Goal: Task Accomplishment & Management: Manage account settings

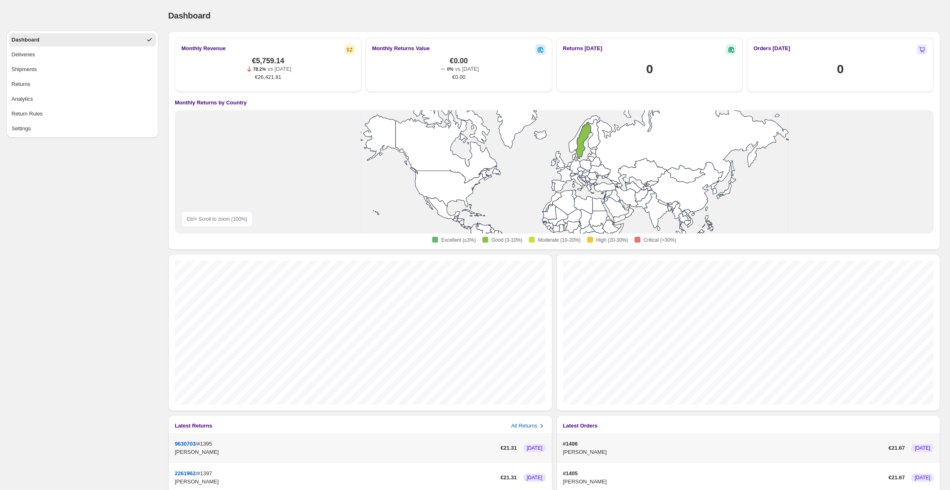
drag, startPoint x: 477, startPoint y: 154, endPoint x: 499, endPoint y: 153, distance: 21.8
click at [499, 153] on rect at bounding box center [554, 171] width 247 height 123
click at [583, 142] on icon at bounding box center [583, 141] width 15 height 36
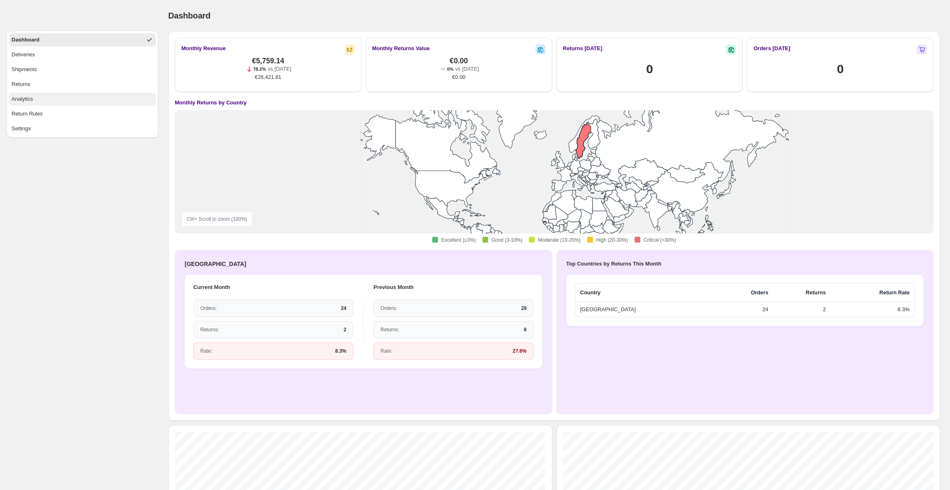
click at [74, 98] on button "Analytics" at bounding box center [82, 99] width 147 height 13
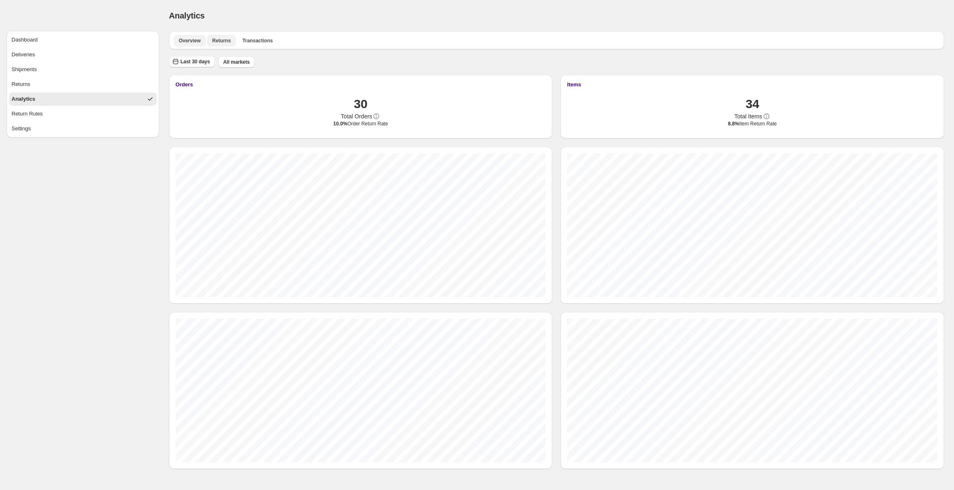
click at [219, 42] on span "Returns" at bounding box center [221, 40] width 19 height 7
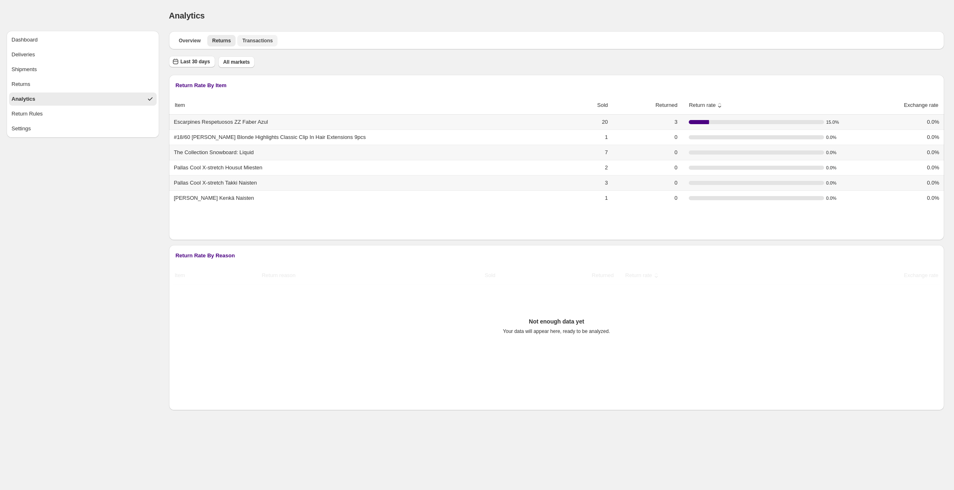
click at [257, 39] on span "Transactions" at bounding box center [257, 40] width 30 height 7
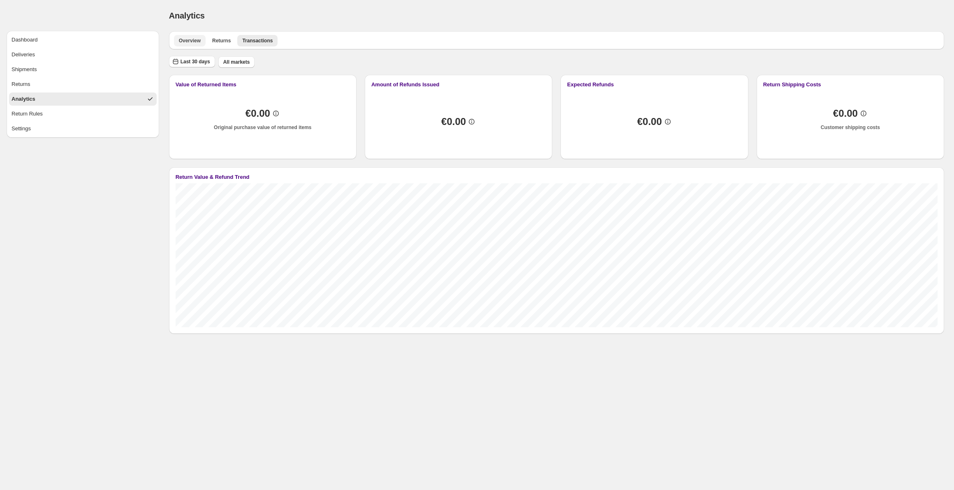
click at [189, 46] on button "Overview" at bounding box center [190, 41] width 32 height 12
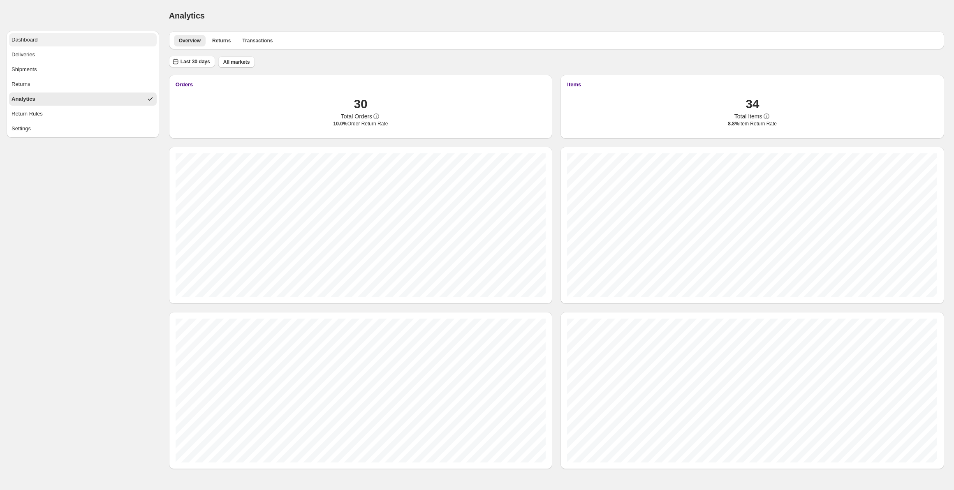
click at [83, 42] on button "Dashboard" at bounding box center [83, 39] width 148 height 13
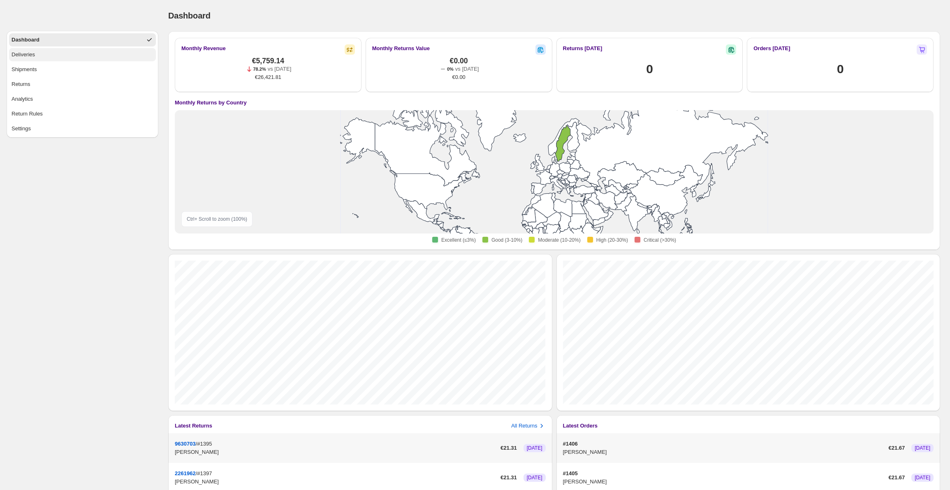
click at [82, 59] on button "Deliveries" at bounding box center [82, 54] width 147 height 13
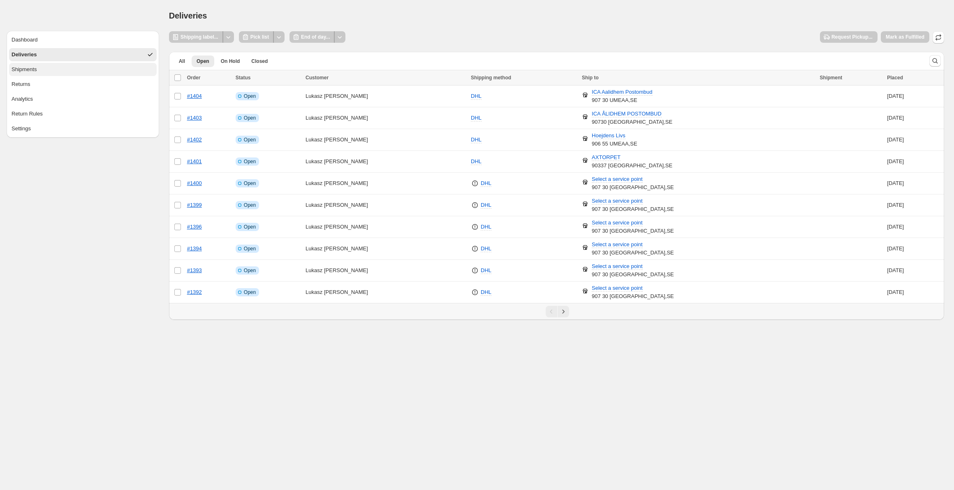
click at [80, 72] on button "Shipments" at bounding box center [83, 69] width 148 height 13
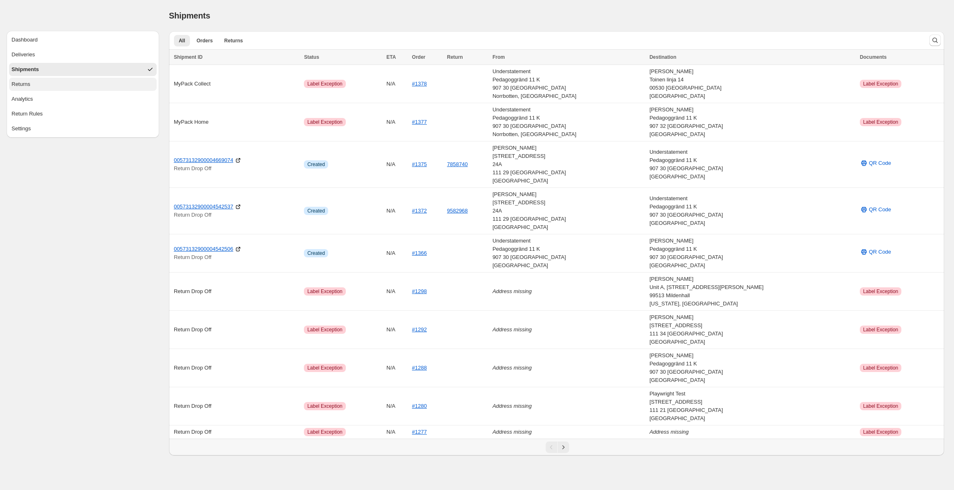
click at [62, 86] on button "Returns" at bounding box center [83, 84] width 148 height 13
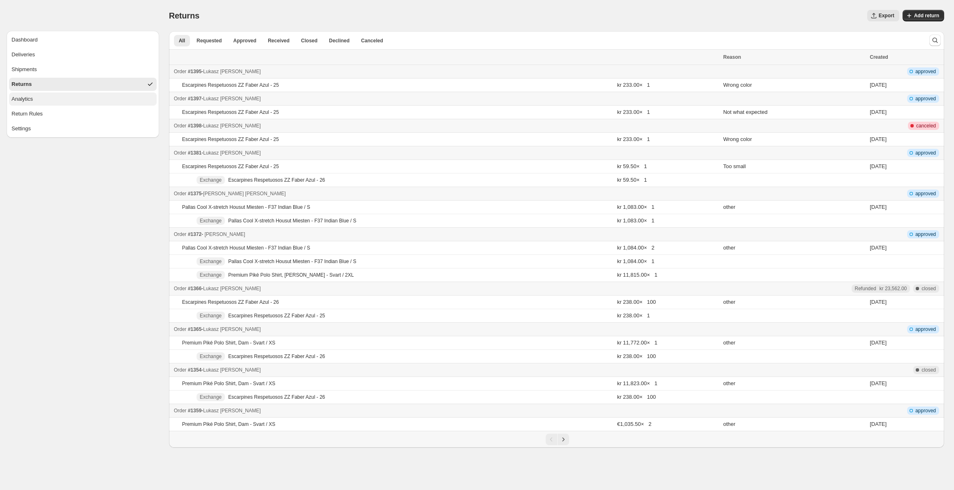
click at [32, 96] on div "Analytics" at bounding box center [22, 99] width 21 height 8
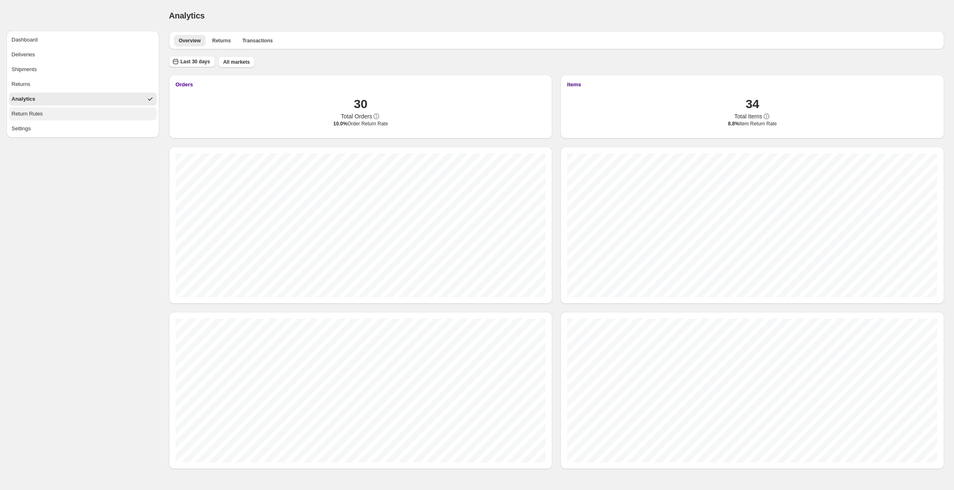
click at [33, 113] on div "Return Rules" at bounding box center [27, 114] width 31 height 8
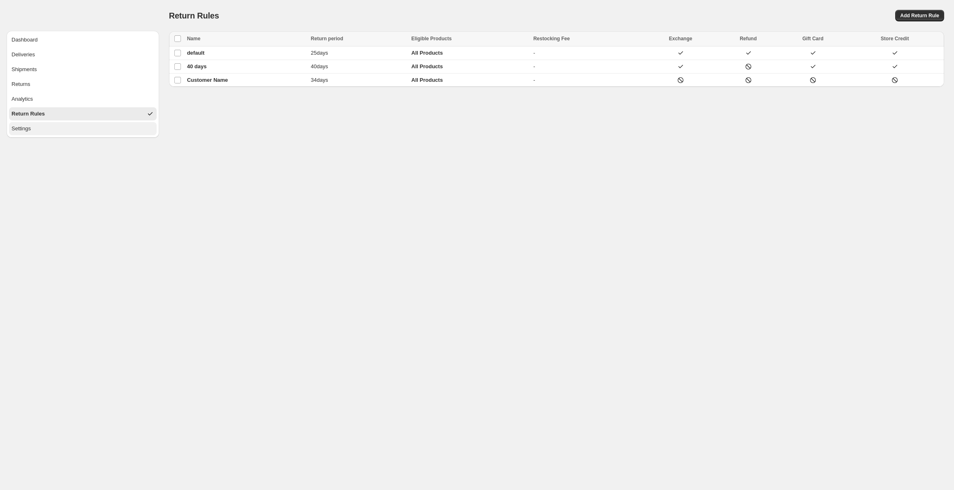
click at [66, 125] on button "Settings" at bounding box center [83, 128] width 148 height 13
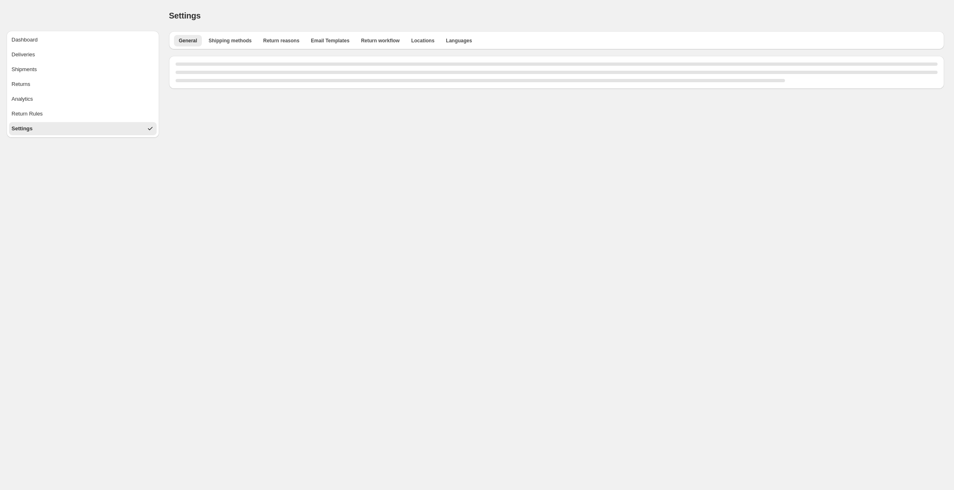
select select "**"
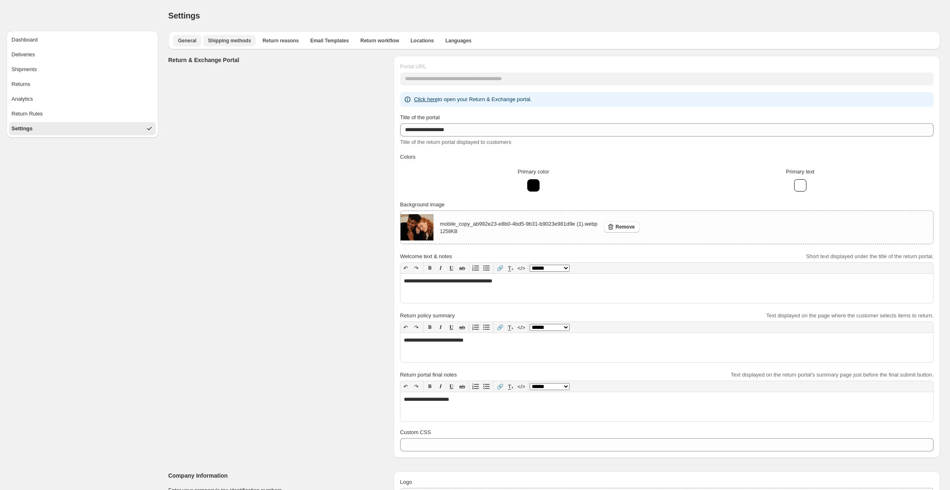
click at [226, 36] on button "Shipping methods" at bounding box center [229, 41] width 53 height 12
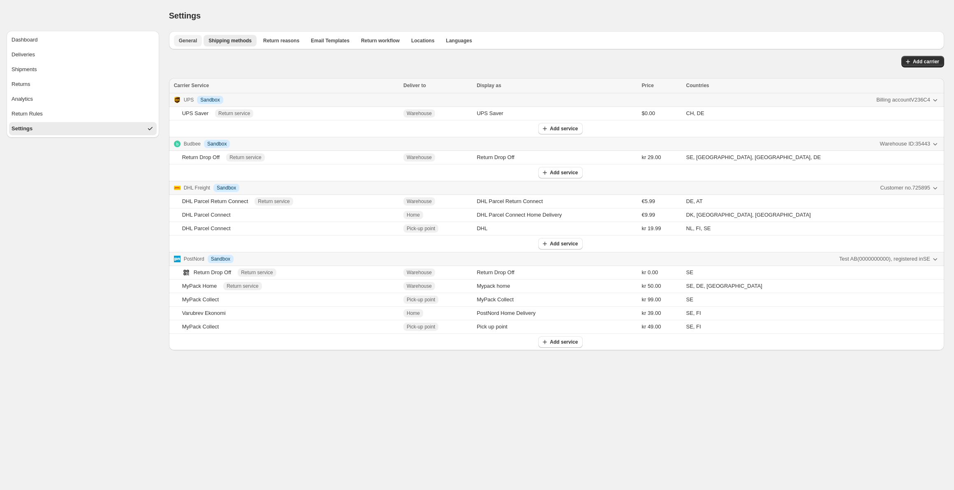
click at [174, 39] on button "General" at bounding box center [188, 41] width 28 height 12
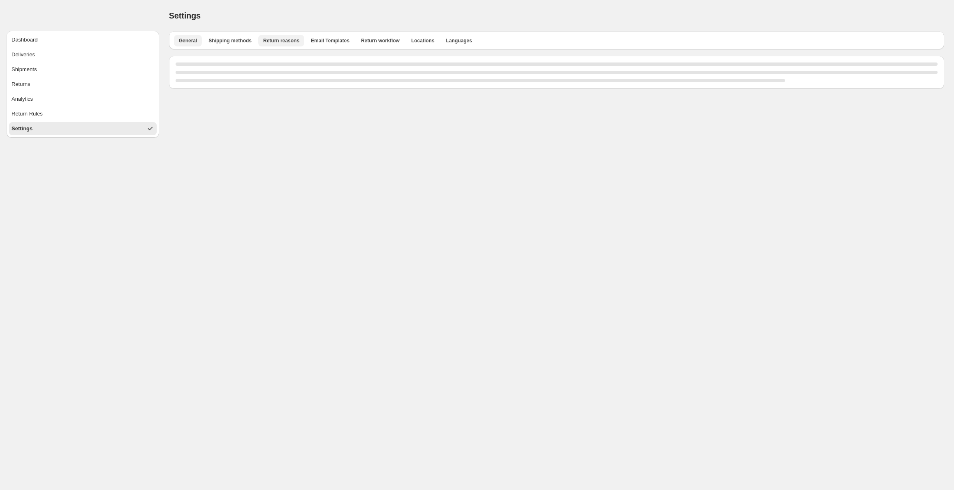
select select "**"
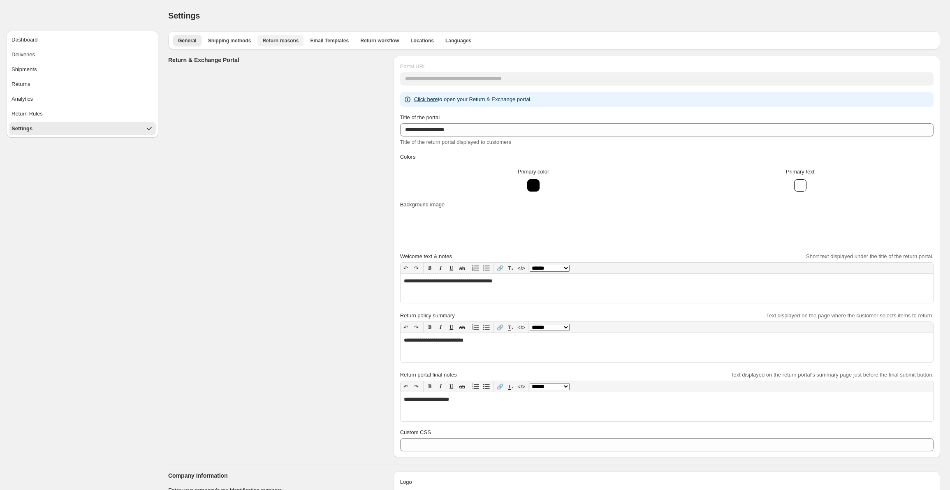
click at [271, 39] on span "Return reasons" at bounding box center [280, 40] width 36 height 7
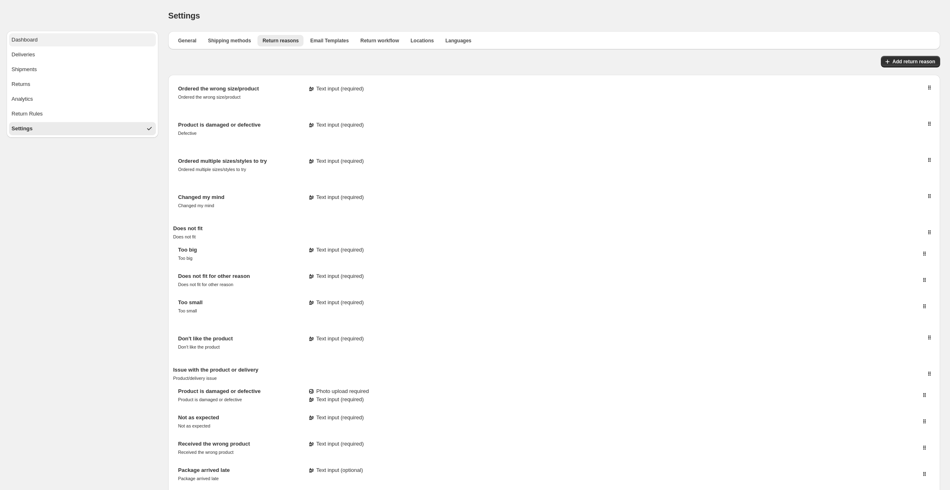
click at [60, 41] on button "Dashboard" at bounding box center [82, 39] width 147 height 13
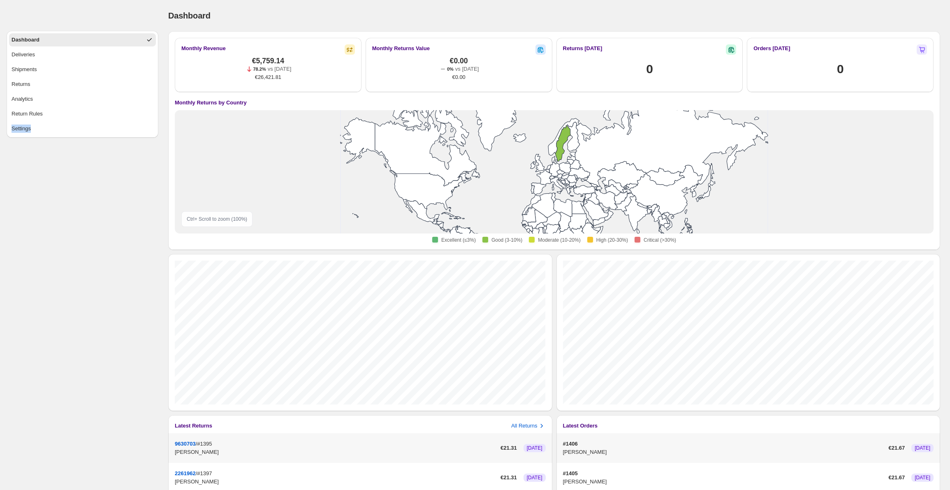
drag, startPoint x: 38, startPoint y: 197, endPoint x: 127, endPoint y: 290, distance: 129.5
click at [124, 296] on div "Dashboard Deliveries Shipments Returns Analytics Return Rules Settings" at bounding box center [79, 326] width 158 height 652
click at [111, 278] on div "Dashboard Deliveries Shipments Returns Analytics Return Rules Settings" at bounding box center [79, 326] width 158 height 652
drag, startPoint x: 252, startPoint y: 60, endPoint x: 290, endPoint y: 58, distance: 38.7
click at [290, 58] on div "€5,759.14 78.2% vs [DATE] €26,421.81" at bounding box center [268, 69] width 46 height 25
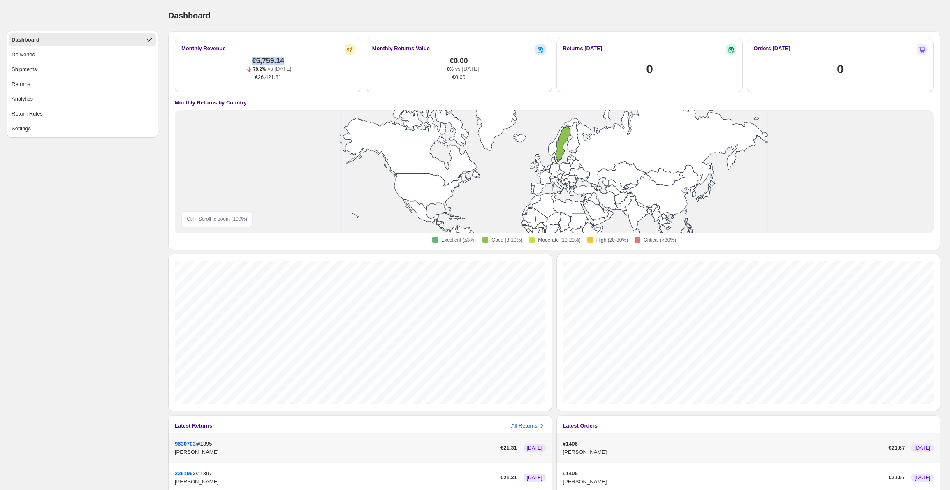
click at [290, 58] on div "€5,759.14 78.2% vs [DATE] €26,421.81" at bounding box center [268, 69] width 46 height 25
drag, startPoint x: 246, startPoint y: 69, endPoint x: 303, endPoint y: 72, distance: 56.5
click at [303, 72] on div "€5,759.14 78.2% vs [DATE] €26,421.81" at bounding box center [268, 69] width 174 height 25
click at [290, 78] on div "€5,759.14 78.2% vs [DATE] €26,421.81" at bounding box center [268, 69] width 46 height 25
drag, startPoint x: 246, startPoint y: 68, endPoint x: 260, endPoint y: 70, distance: 14.5
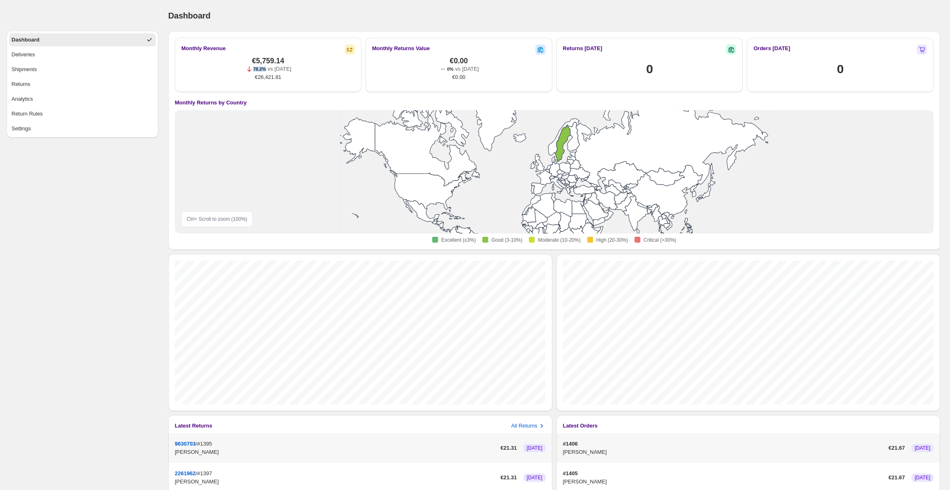
click at [260, 70] on div "78.2% vs [DATE]" at bounding box center [268, 69] width 46 height 8
drag, startPoint x: 288, startPoint y: 76, endPoint x: 256, endPoint y: 75, distance: 31.3
click at [256, 75] on div "€5,759.14 78.2% vs [DATE] €26,421.81" at bounding box center [268, 69] width 46 height 25
click at [264, 74] on span "€26,421.81" at bounding box center [268, 77] width 26 height 8
drag, startPoint x: 255, startPoint y: 76, endPoint x: 287, endPoint y: 76, distance: 32.1
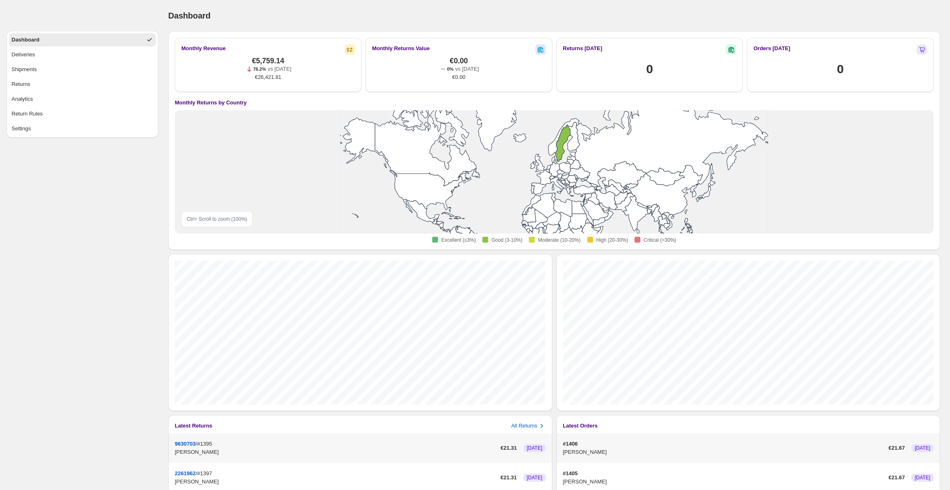
click at [287, 76] on div "€5,759.14 78.2% vs [DATE] €26,421.81" at bounding box center [268, 69] width 46 height 25
click at [282, 79] on div "€5,759.14 78.2% vs [DATE] €26,421.81" at bounding box center [268, 69] width 46 height 25
click at [268, 79] on span "€26,421.81" at bounding box center [268, 77] width 26 height 8
click at [267, 78] on span "€26,421.81" at bounding box center [268, 77] width 26 height 8
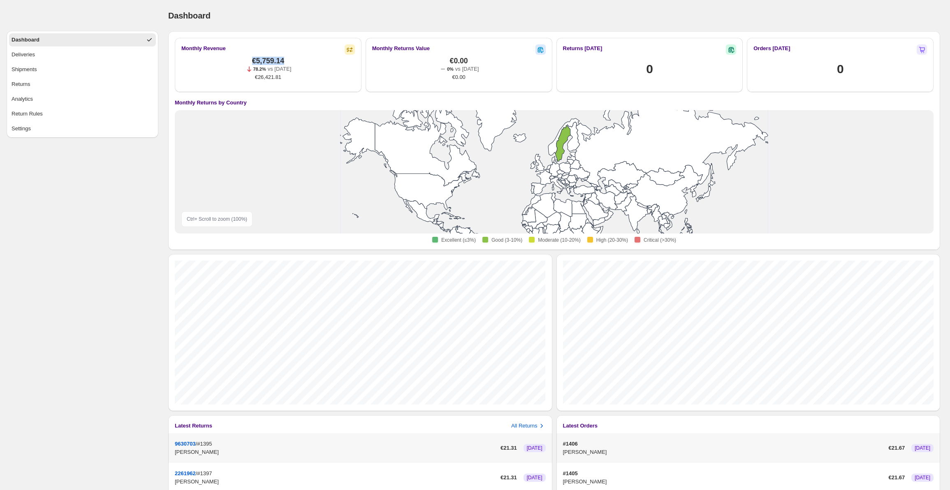
drag, startPoint x: 259, startPoint y: 66, endPoint x: 247, endPoint y: 57, distance: 15.2
click at [247, 57] on div "€5,759.14 78.2% vs [DATE] €26,421.81" at bounding box center [268, 69] width 46 height 25
click at [168, 92] on div "Dashboard. This page is ready Dashboard Monthly Revenue €5,759.14 78.2% vs [DAT…" at bounding box center [554, 326] width 792 height 652
click at [116, 54] on button "Deliveries" at bounding box center [82, 54] width 147 height 13
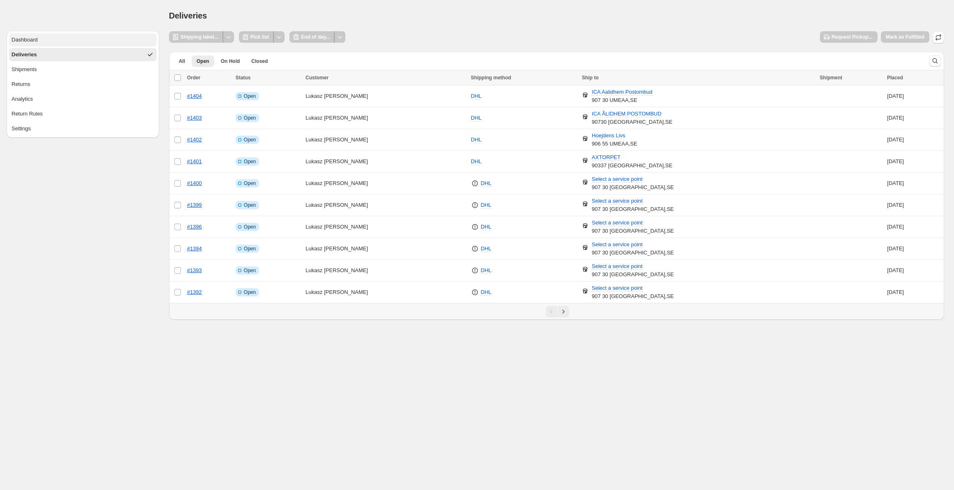
click at [72, 42] on button "Dashboard" at bounding box center [83, 39] width 148 height 13
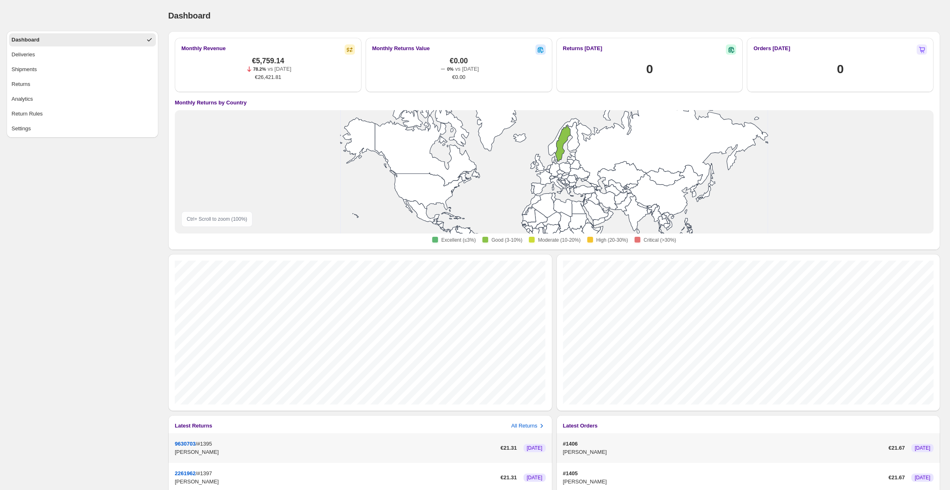
click at [61, 136] on ul "Dashboard Deliveries Shipments Returns Analytics Return Rules Settings" at bounding box center [83, 84] width 152 height 107
click at [64, 129] on button "Settings" at bounding box center [82, 128] width 147 height 13
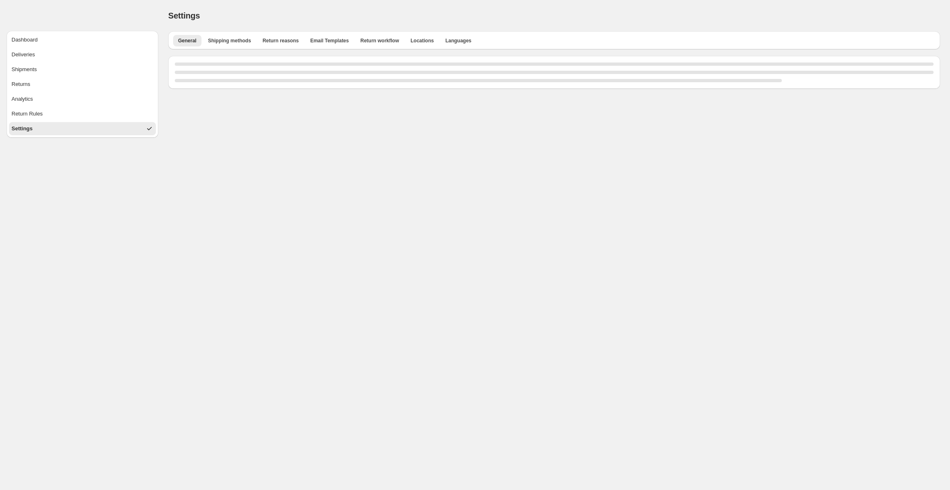
select select "**"
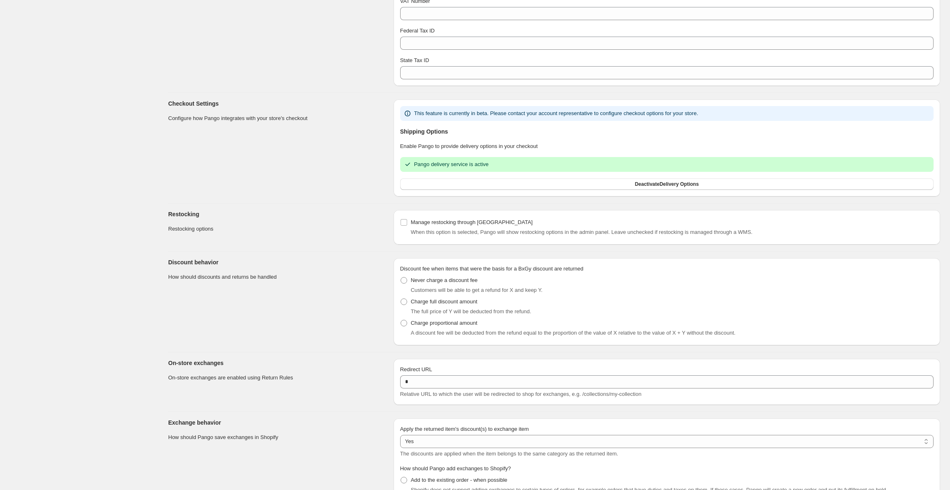
drag, startPoint x: 460, startPoint y: 75, endPoint x: 457, endPoint y: 96, distance: 20.7
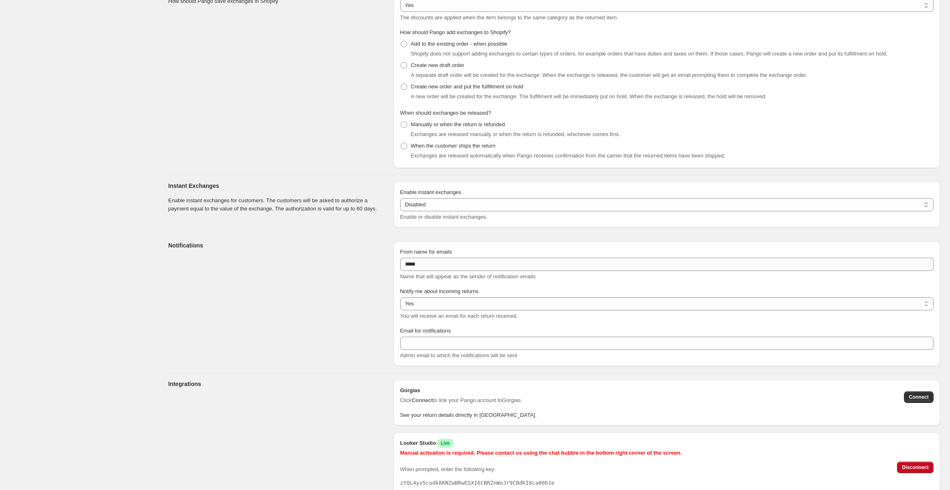
scroll to position [1046, 0]
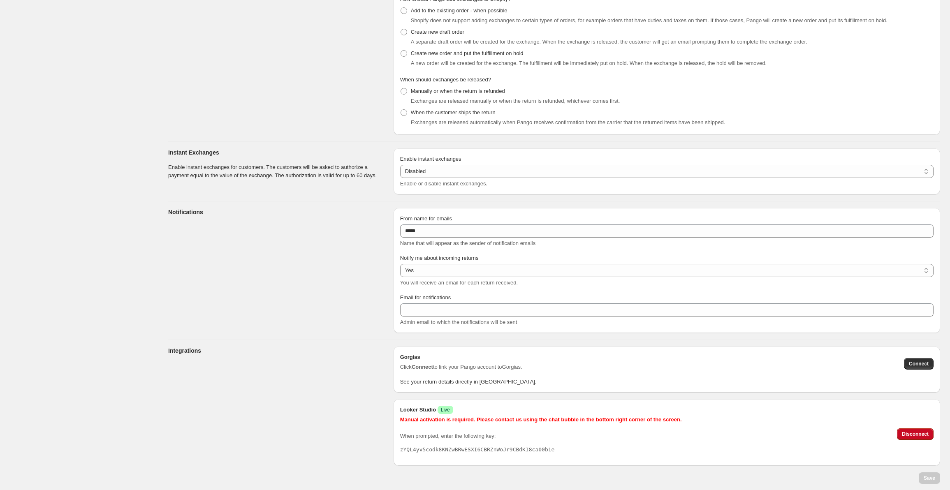
drag, startPoint x: 366, startPoint y: 407, endPoint x: 455, endPoint y: 399, distance: 89.6
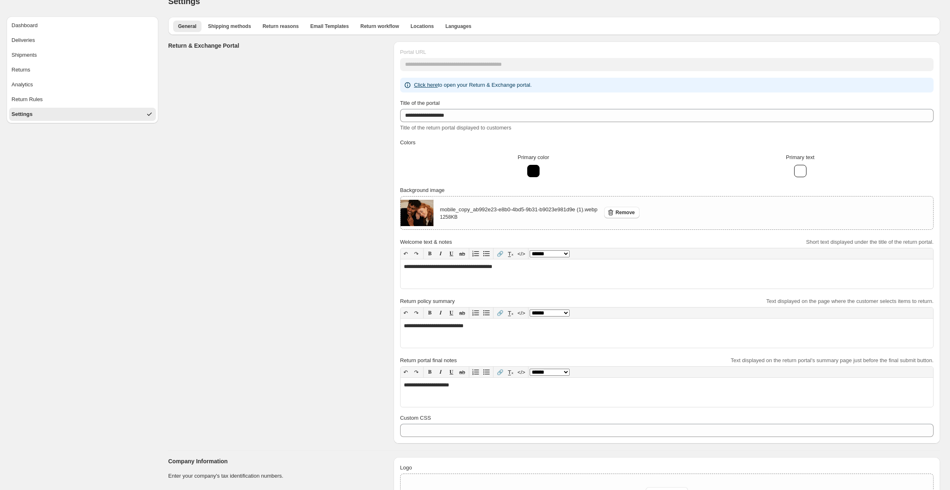
scroll to position [0, 0]
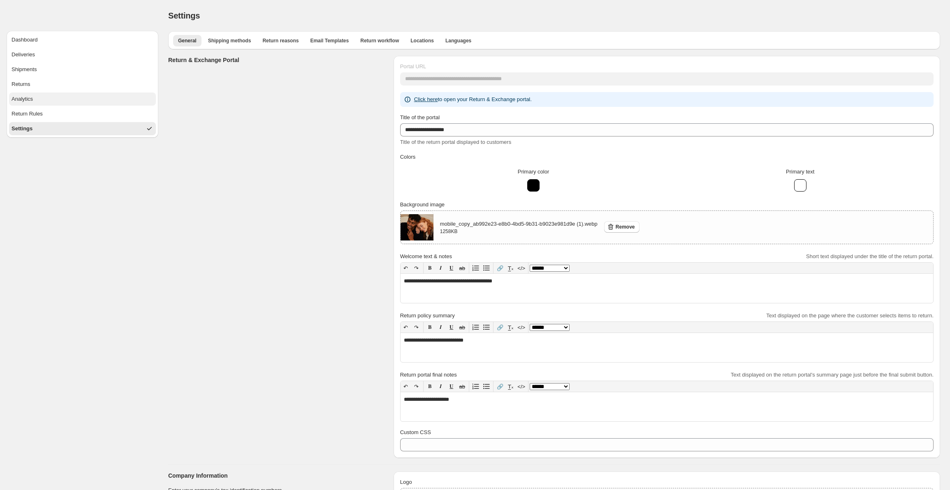
click at [61, 102] on button "Analytics" at bounding box center [82, 99] width 147 height 13
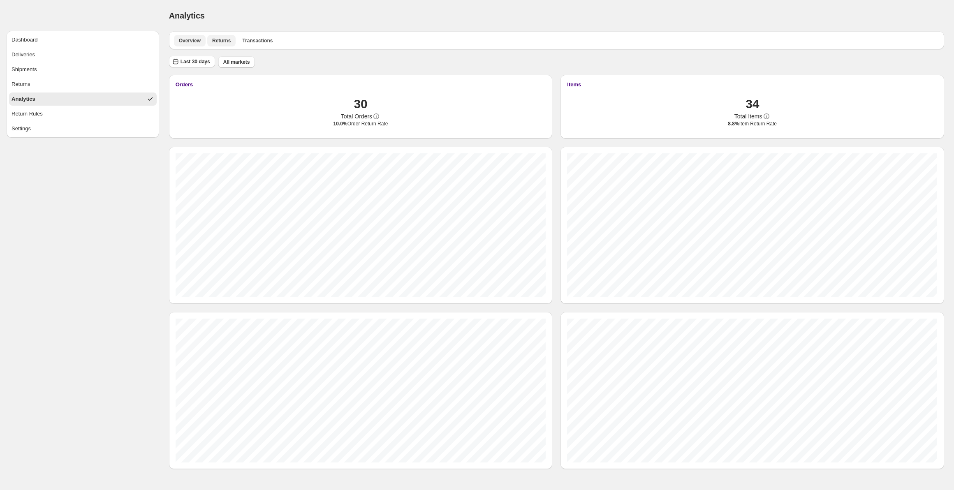
click at [223, 45] on button "Returns" at bounding box center [221, 41] width 28 height 12
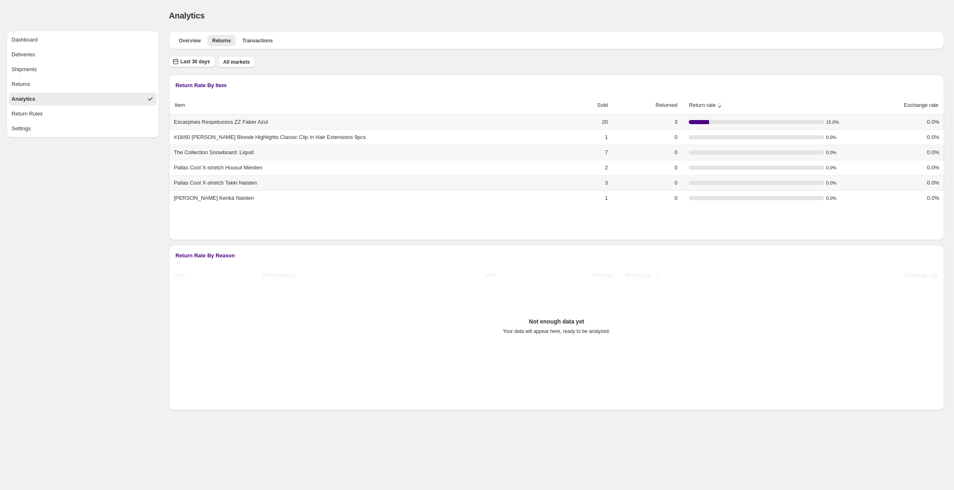
click at [685, 105] on span "Return rate" at bounding box center [698, 105] width 33 height 8
click at [687, 104] on span "Return rate" at bounding box center [698, 105] width 33 height 8
click at [648, 103] on button "sort descending by Returned" at bounding box center [662, 105] width 32 height 16
click at [589, 102] on icon at bounding box center [593, 105] width 8 height 8
click at [588, 101] on button "sort ascending by Sold" at bounding box center [598, 105] width 21 height 16
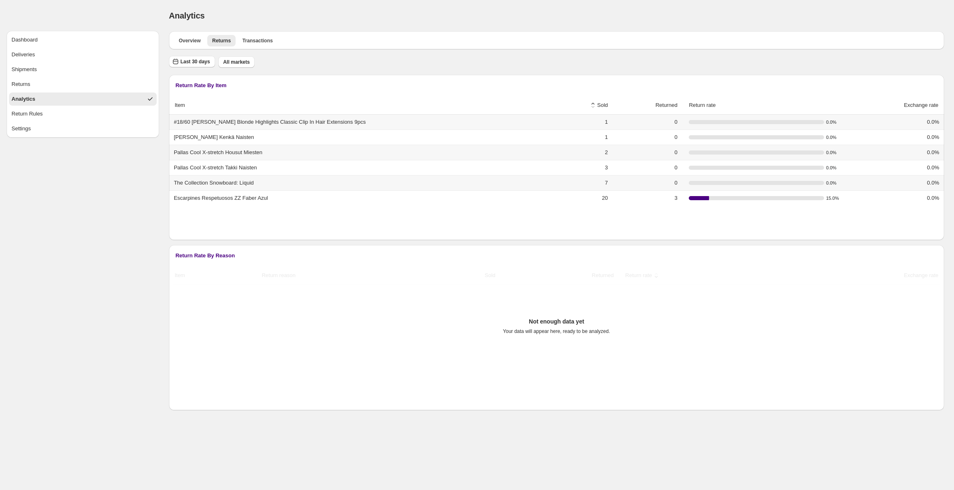
click at [588, 101] on button "sort descending by Sold" at bounding box center [598, 105] width 21 height 16
click at [183, 103] on button "sort descending by Item" at bounding box center [184, 105] width 21 height 16
click at [183, 103] on button "sort ascending by Item" at bounding box center [184, 105] width 21 height 16
click at [198, 58] on button "Last 30 days" at bounding box center [192, 62] width 46 height 12
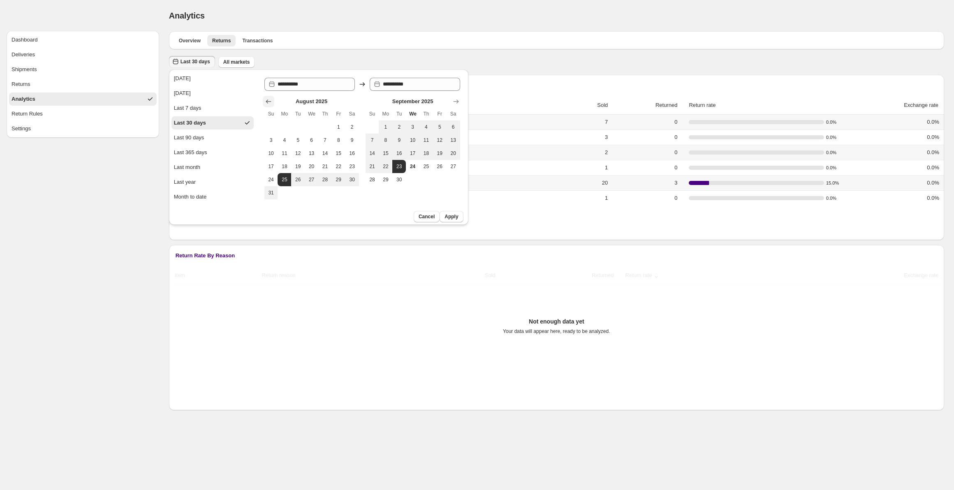
click at [269, 104] on icon "Show previous month, July 2025" at bounding box center [269, 101] width 8 height 8
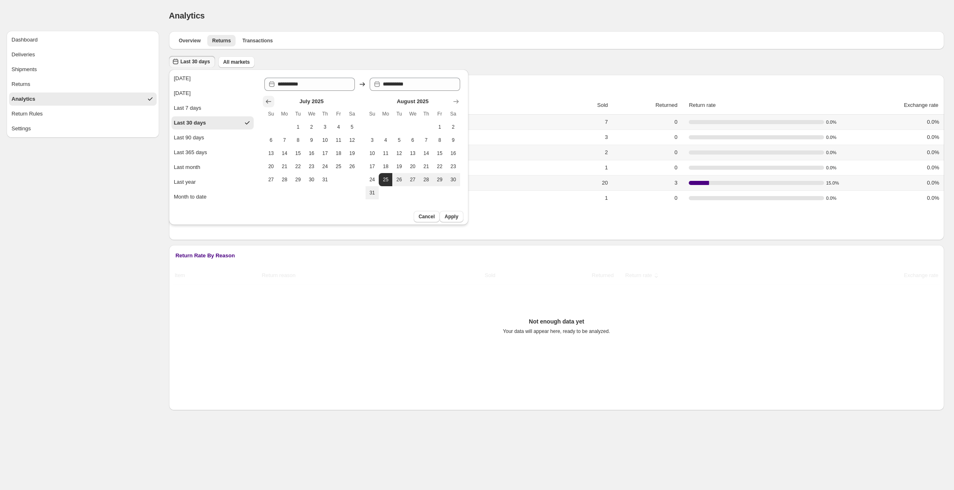
click at [269, 104] on icon "Show previous month, June 2025" at bounding box center [269, 101] width 8 height 8
click at [268, 104] on icon "Show previous month, May 2025" at bounding box center [269, 101] width 8 height 8
click at [268, 103] on icon "Show previous month, April 2025" at bounding box center [269, 101] width 8 height 8
click at [297, 130] on span "1" at bounding box center [298, 127] width 7 height 7
type input "**********"
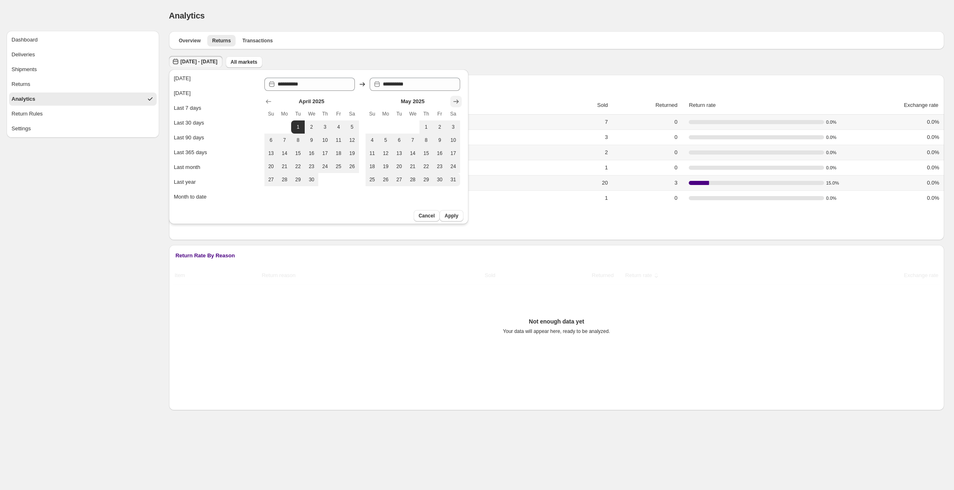
click at [460, 104] on button "Show next month, June 2025" at bounding box center [456, 102] width 12 height 12
click at [460, 104] on button "Show next month, July 2025" at bounding box center [456, 102] width 12 height 12
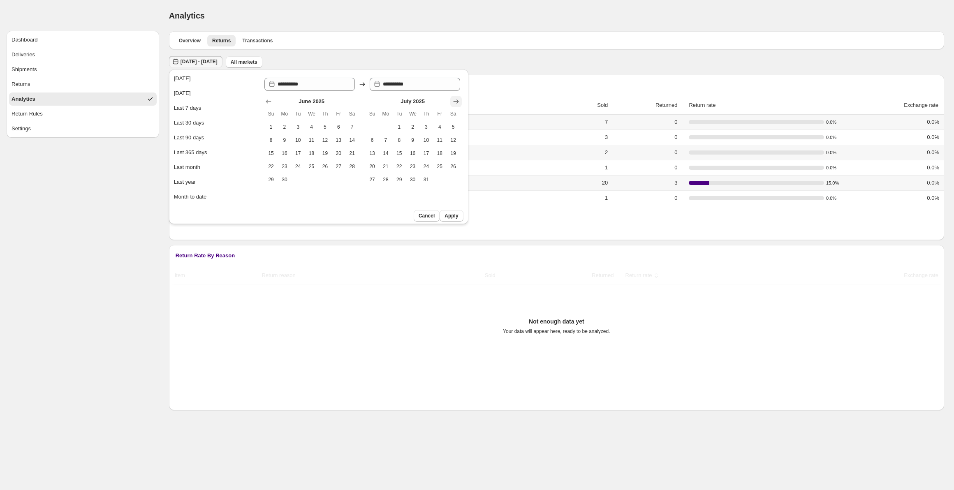
click at [460, 103] on icon "Show next month, August 2025" at bounding box center [456, 101] width 8 height 8
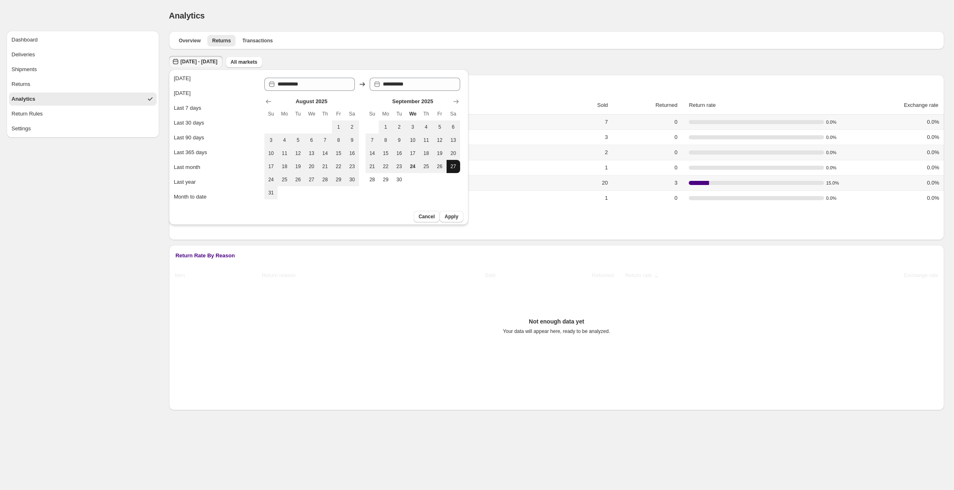
click at [451, 162] on button "27" at bounding box center [454, 166] width 14 height 13
type input "**********"
click at [458, 223] on div "Cancel Apply" at bounding box center [318, 216] width 299 height 17
click at [457, 216] on span "Apply" at bounding box center [452, 217] width 14 height 7
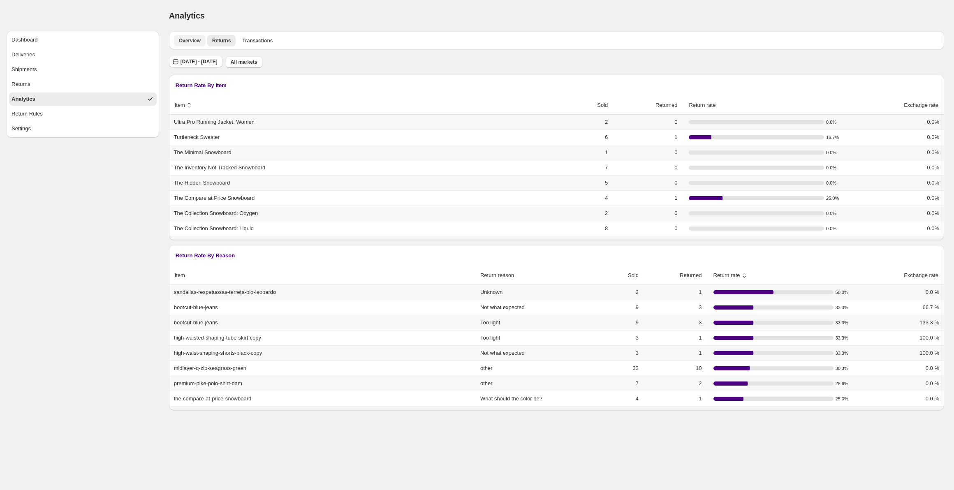
click at [191, 42] on span "Overview" at bounding box center [190, 40] width 22 height 7
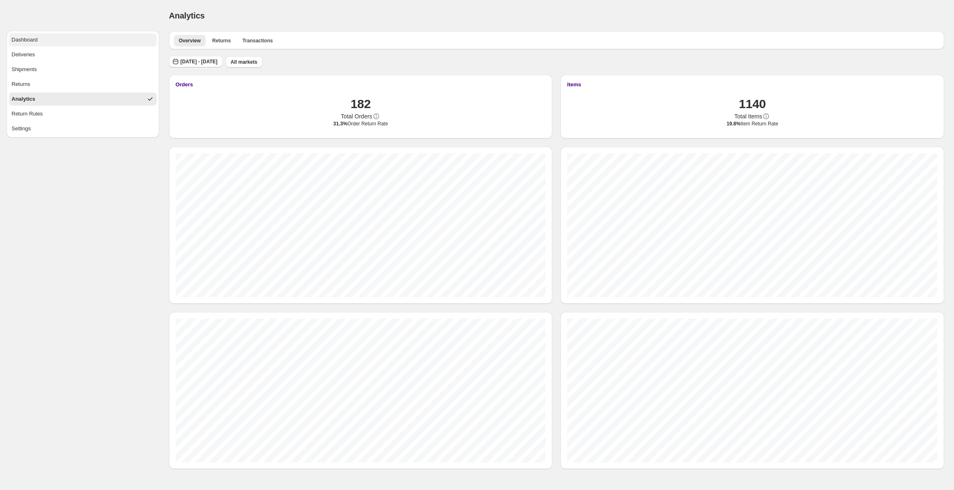
click at [104, 44] on button "Dashboard" at bounding box center [83, 39] width 148 height 13
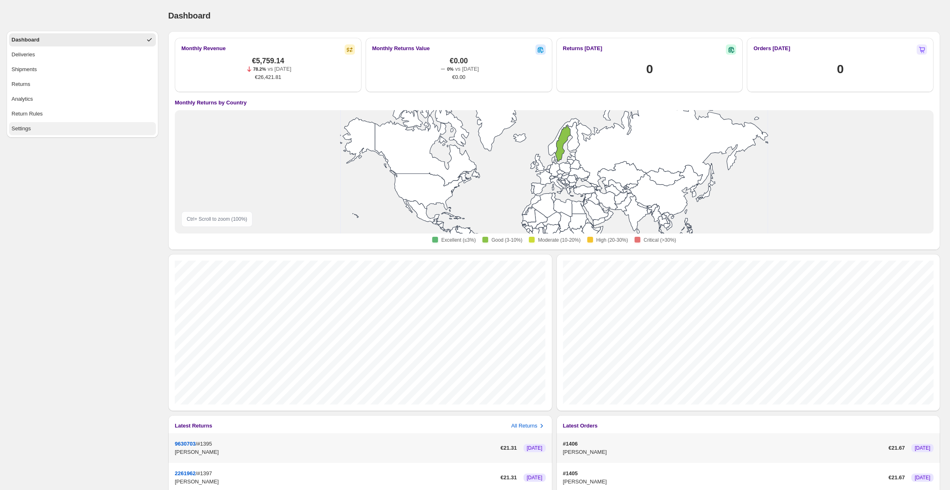
click at [72, 126] on button "Settings" at bounding box center [82, 128] width 147 height 13
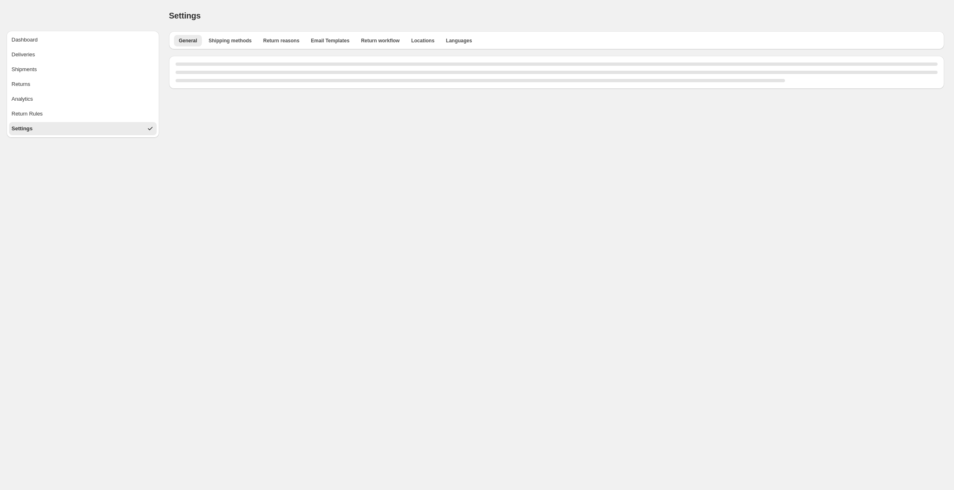
select select "**"
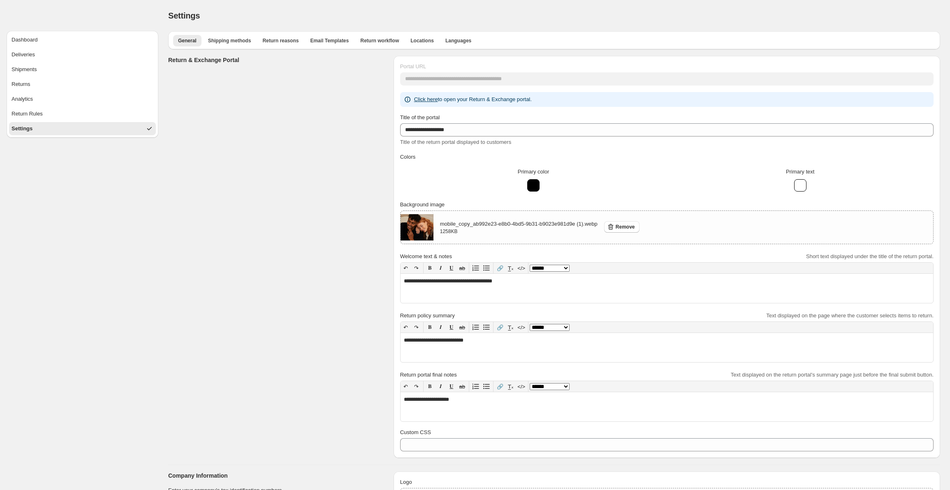
click at [381, 79] on div "**********" at bounding box center [554, 257] width 772 height 402
click at [68, 99] on button "Analytics" at bounding box center [82, 99] width 147 height 13
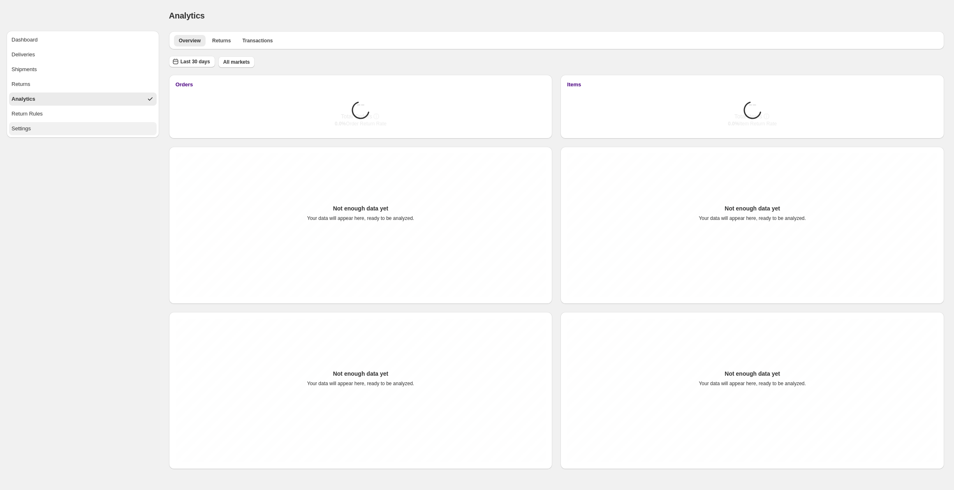
click at [66, 130] on button "Settings" at bounding box center [83, 128] width 148 height 13
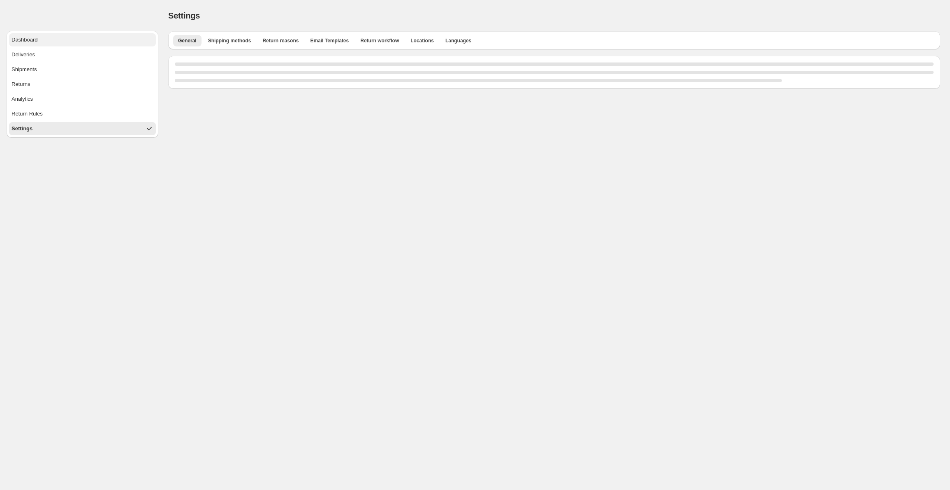
select select "**"
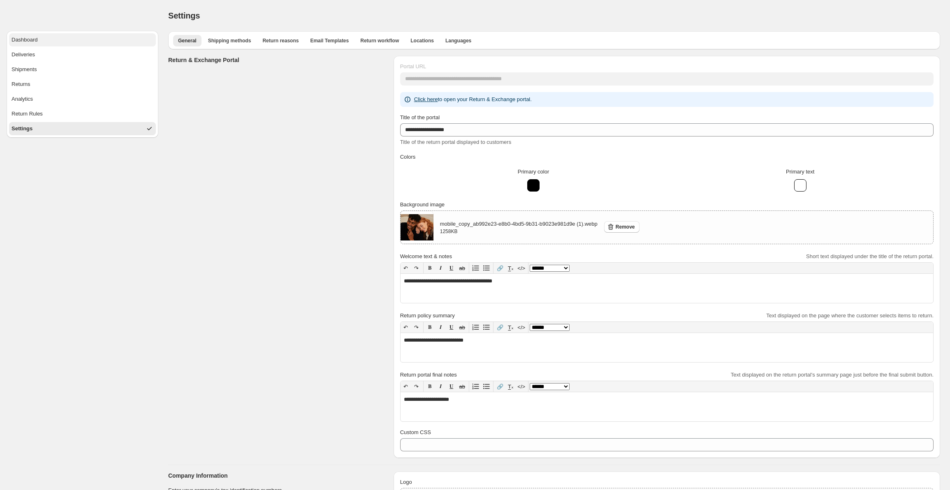
click at [77, 42] on button "Dashboard" at bounding box center [82, 39] width 147 height 13
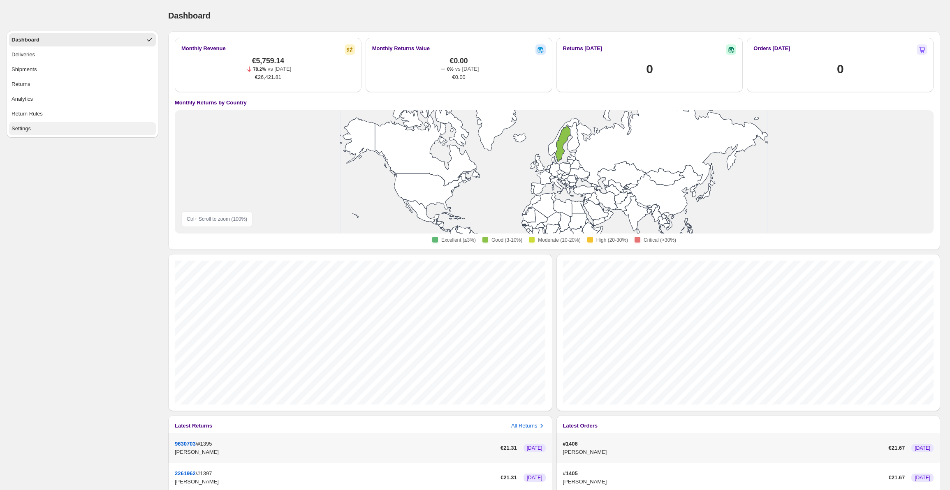
click at [72, 129] on button "Settings" at bounding box center [82, 128] width 147 height 13
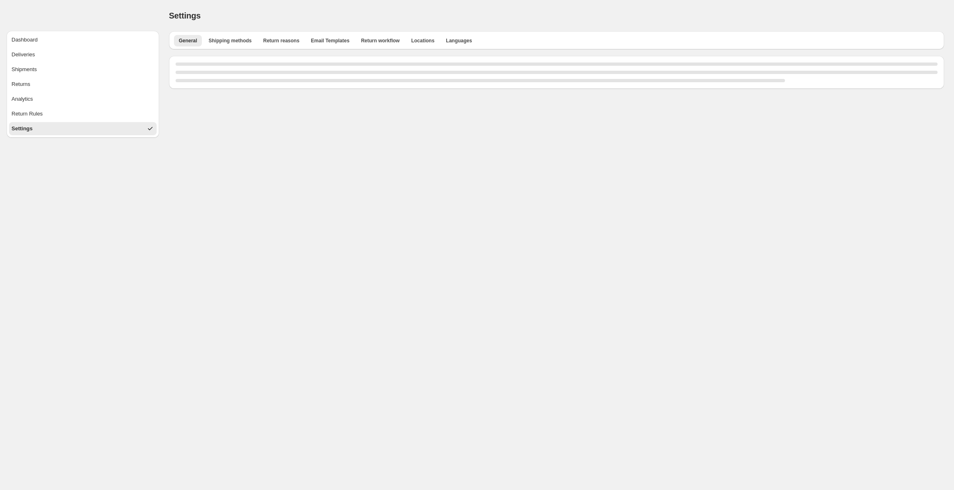
select select "**"
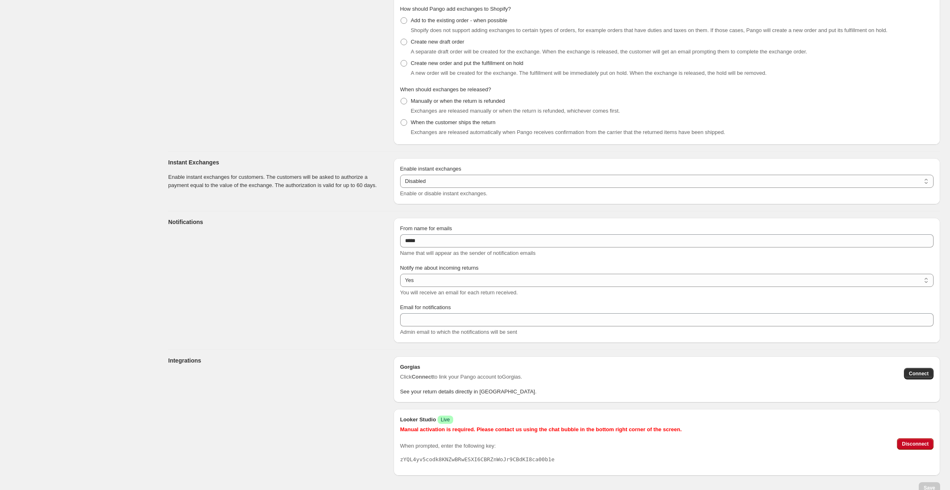
scroll to position [1046, 0]
